Goal: Check status: Check status

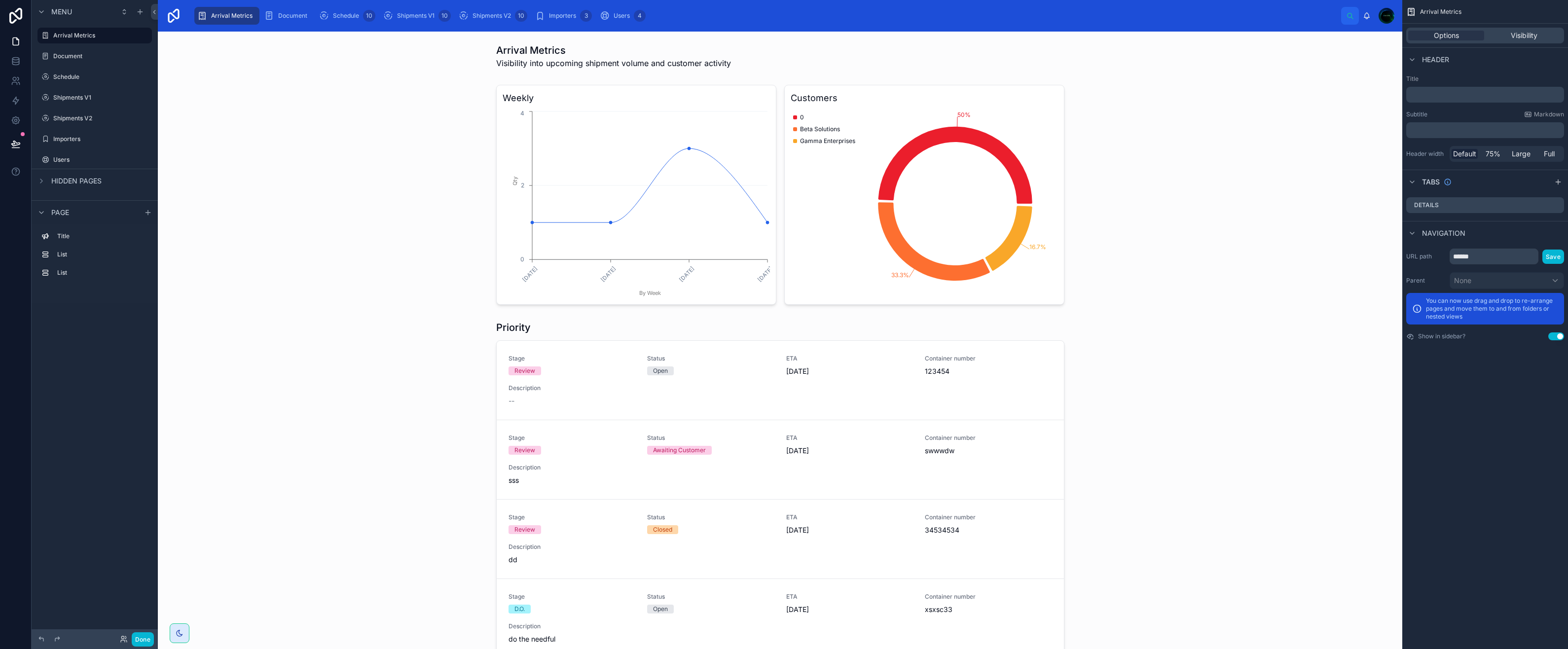
click at [374, 323] on div at bounding box center [780, 574] width 1229 height 514
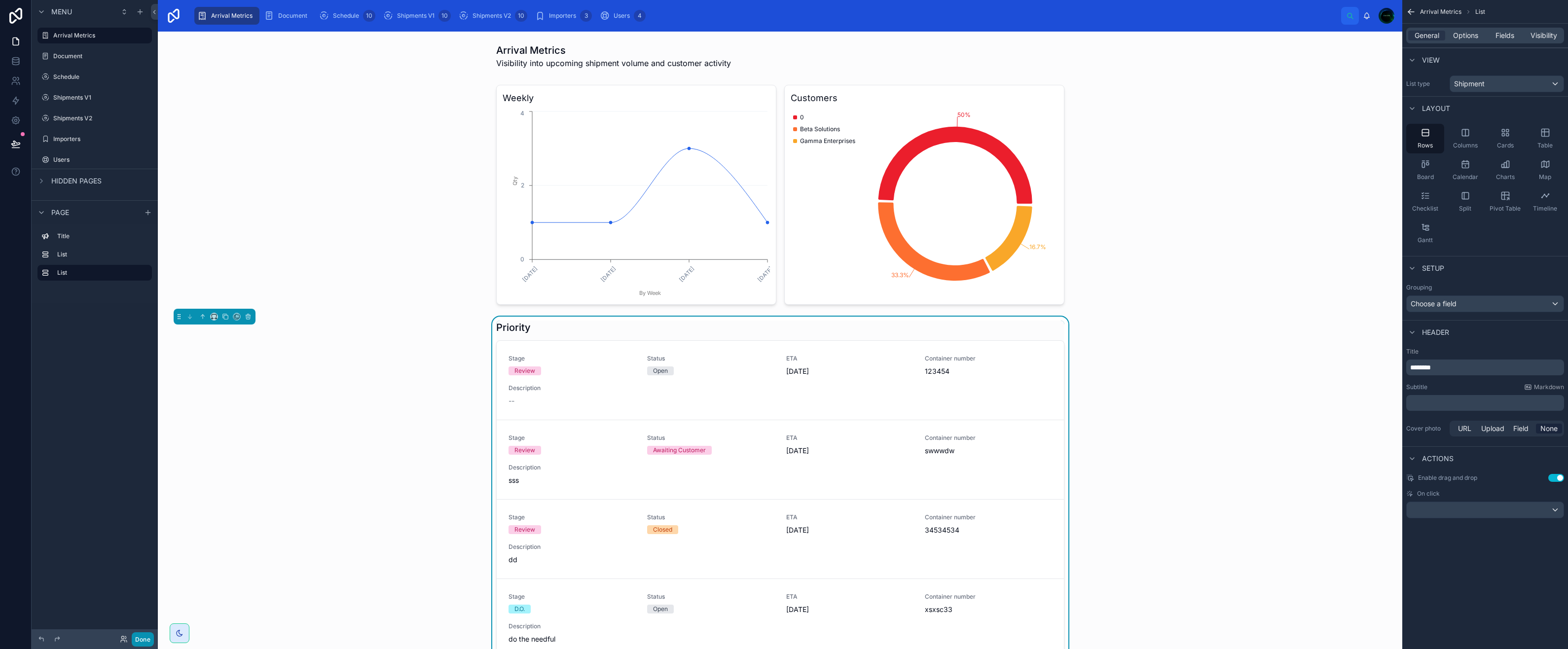
click at [145, 638] on button "Done" at bounding box center [142, 639] width 22 height 14
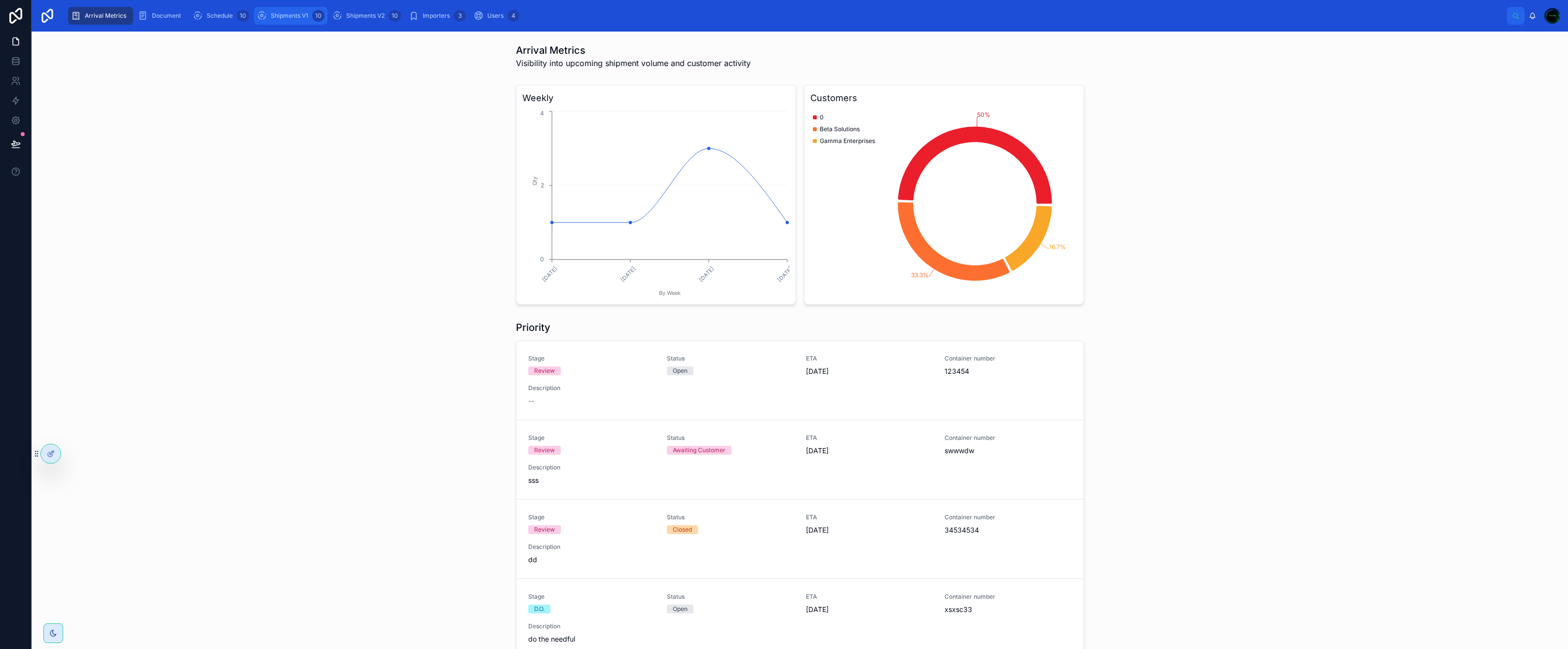
click at [278, 18] on span "Shipments V1" at bounding box center [290, 15] width 38 height 8
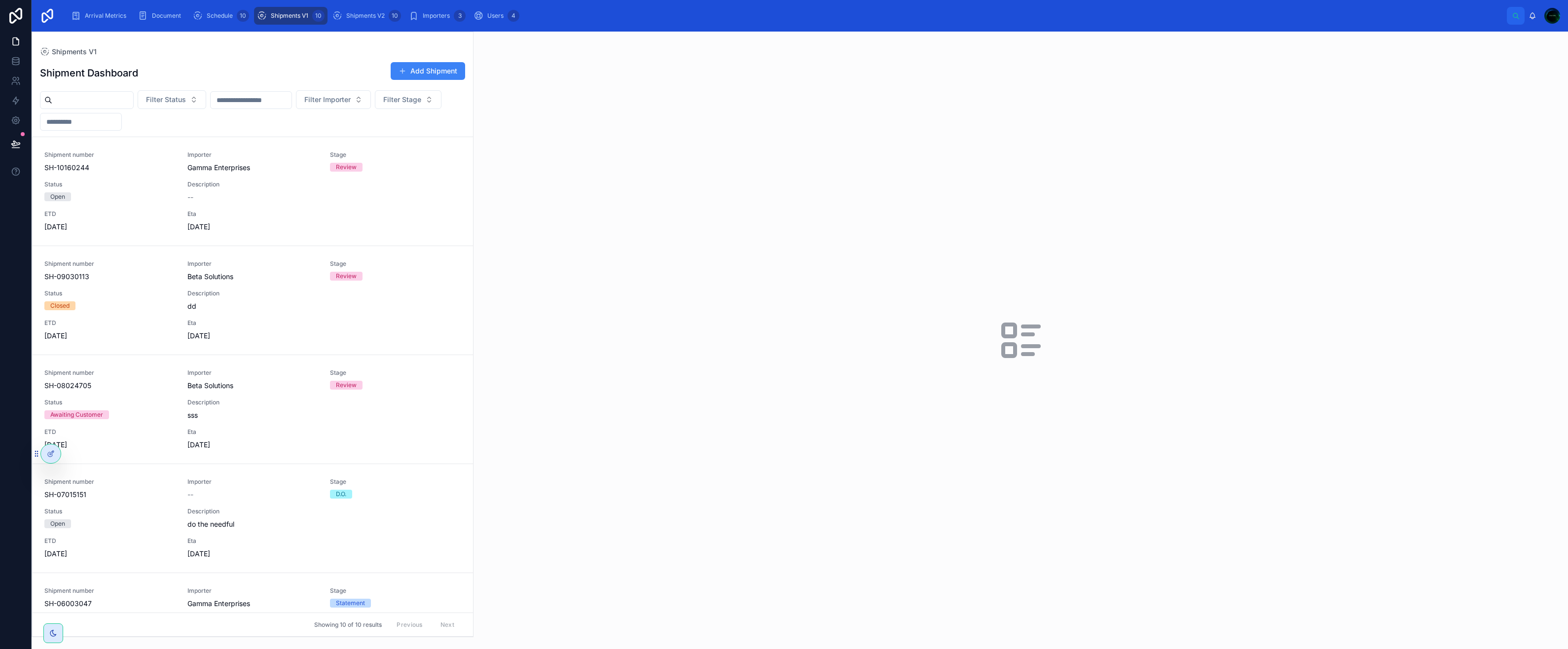
click at [144, 161] on div "Shipment number SH-10160244" at bounding box center [110, 162] width 131 height 22
